Goal: Register for event/course

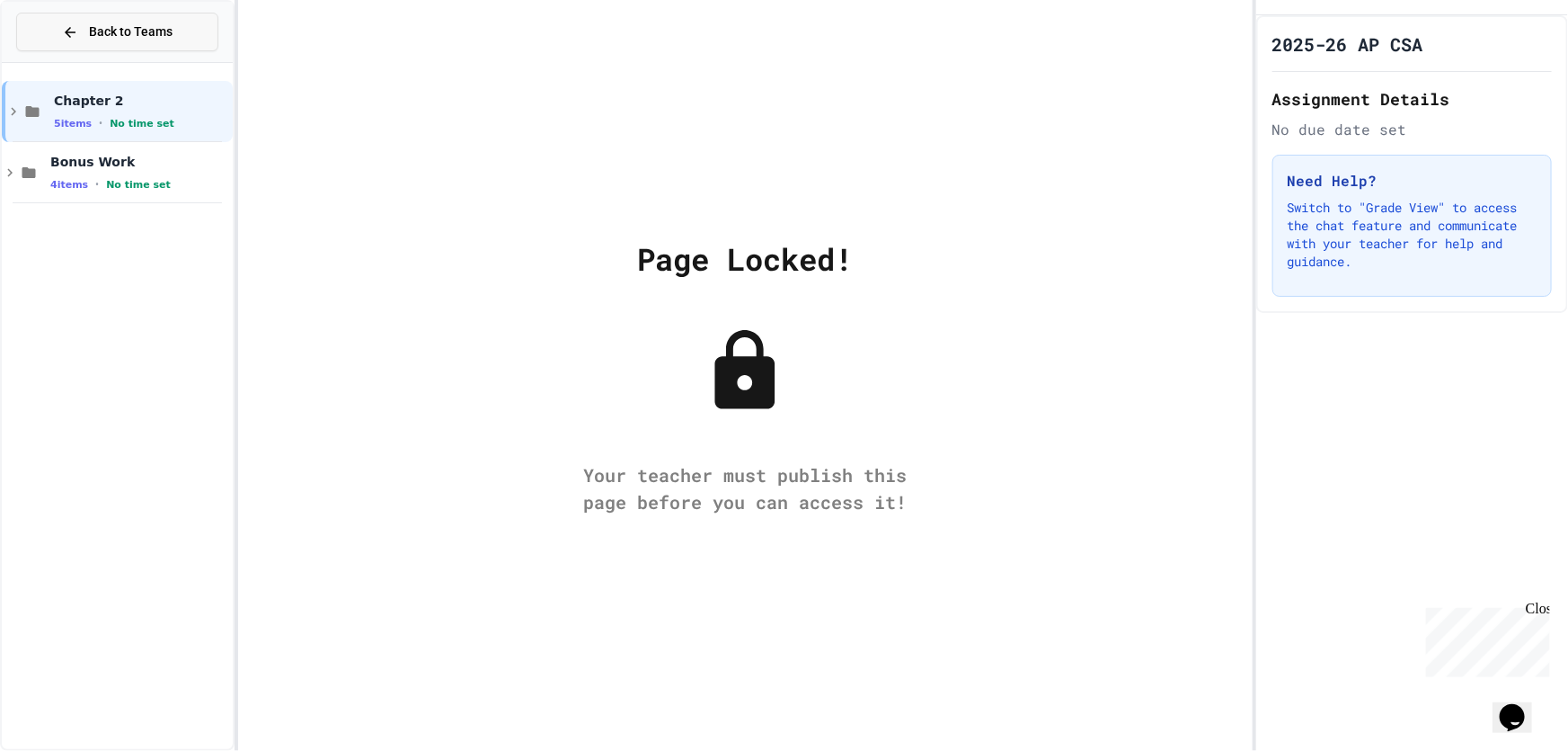
click at [122, 34] on span "Back to Teams" at bounding box center [131, 32] width 84 height 19
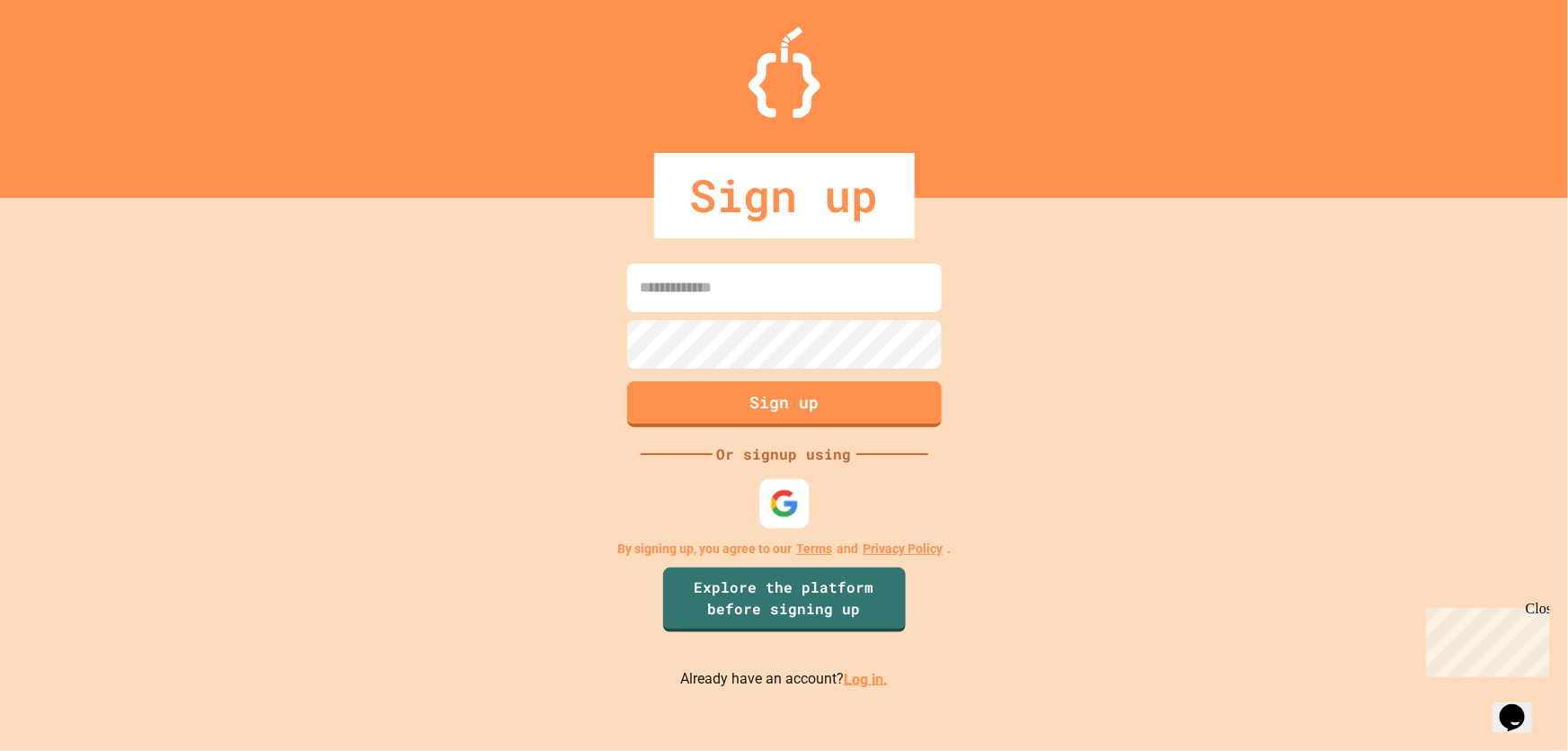
click at [780, 502] on img at bounding box center [784, 504] width 30 height 30
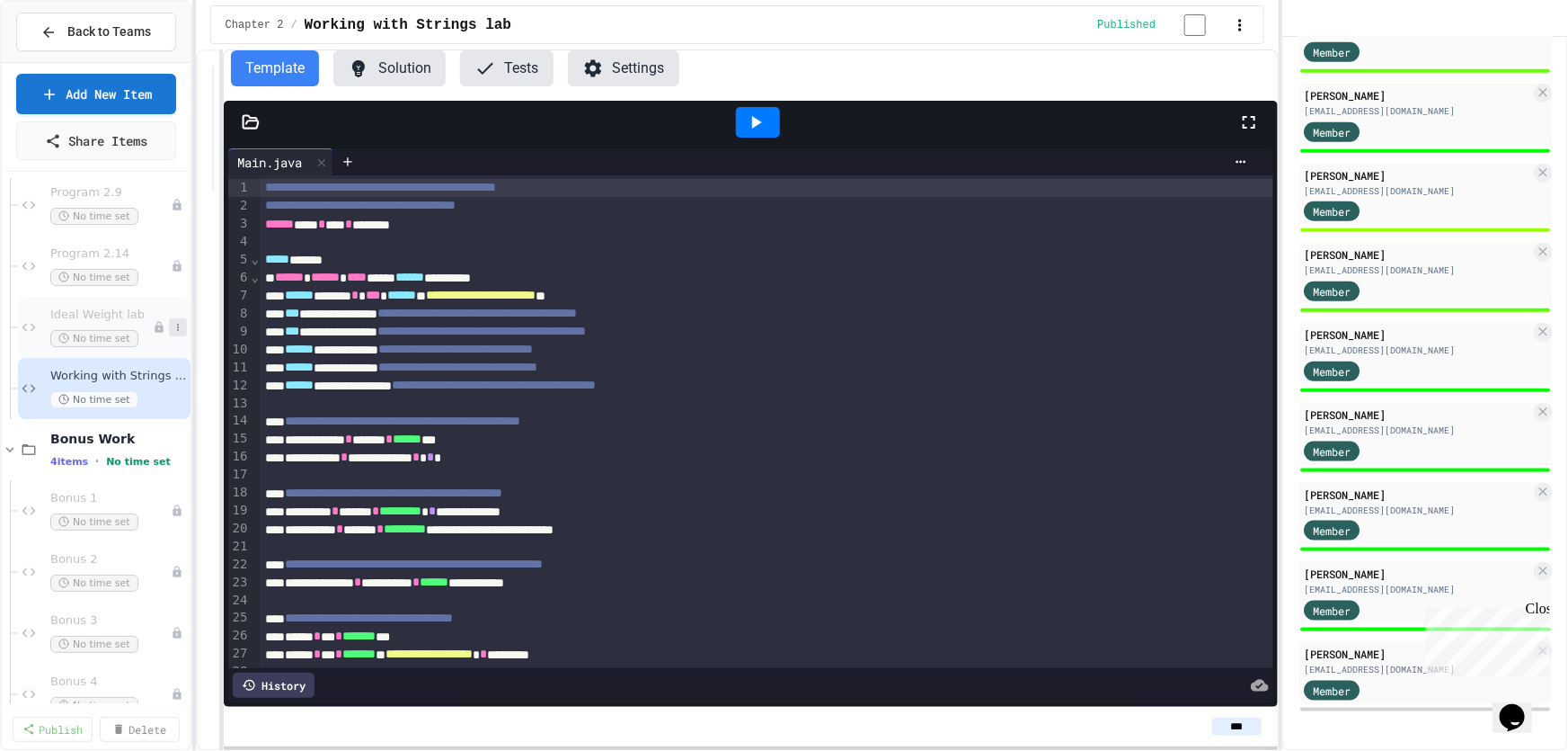
scroll to position [170, 0]
